Goal: Task Accomplishment & Management: Complete application form

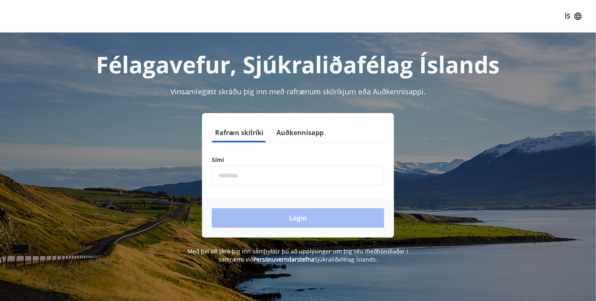
click at [235, 180] on input "phone" at bounding box center [298, 175] width 172 height 20
type input "********"
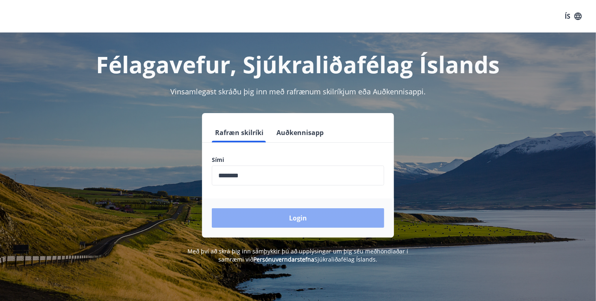
click at [308, 217] on button "Login" at bounding box center [298, 218] width 172 height 20
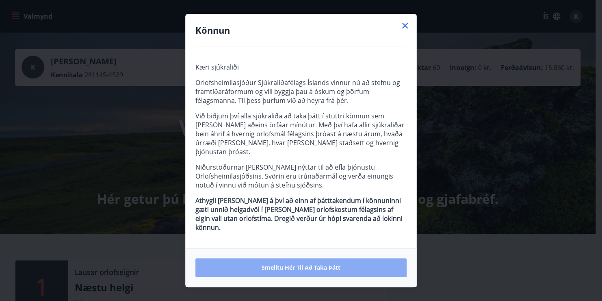
click at [324, 263] on span "Smelltu hér til að taka þátt" at bounding box center [301, 267] width 79 height 8
